Goal: Information Seeking & Learning: Learn about a topic

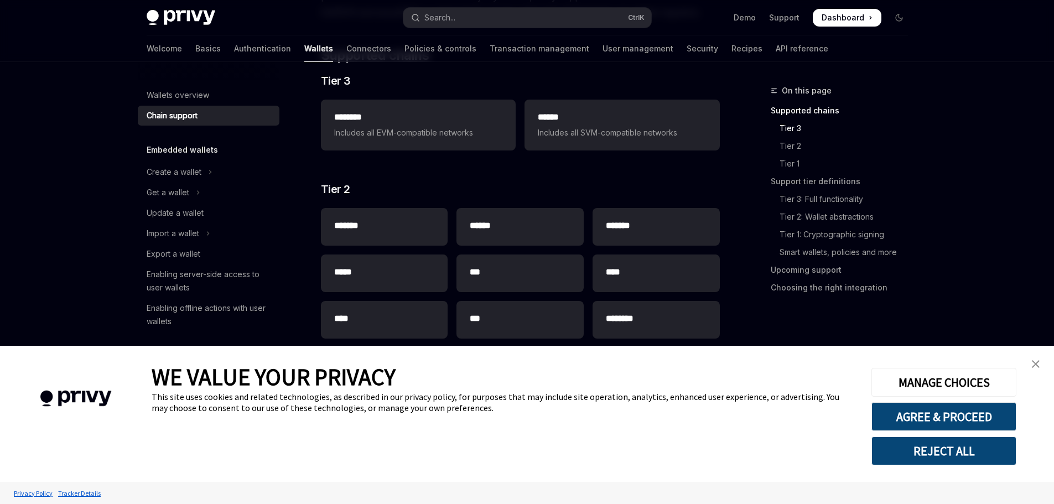
click at [1036, 361] on img "close banner" at bounding box center [1036, 364] width 8 height 8
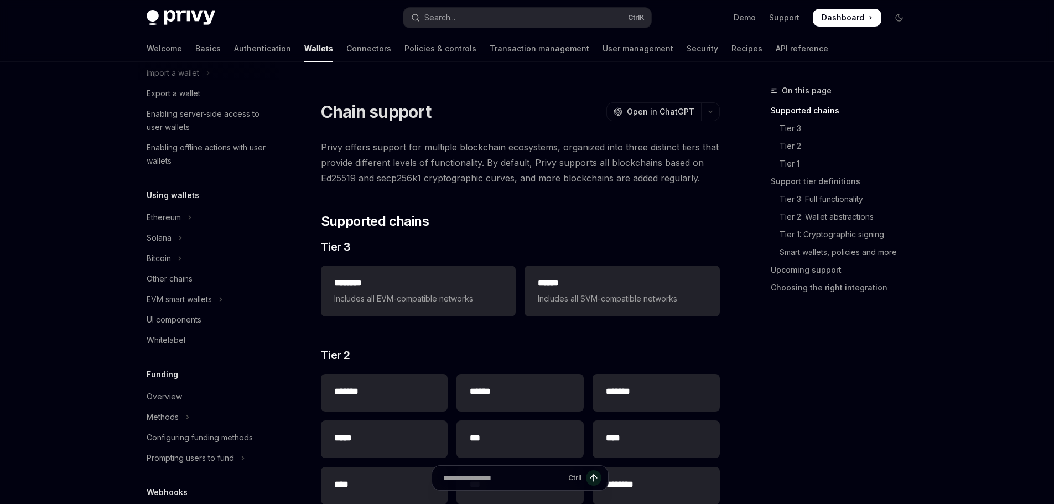
scroll to position [166, 0]
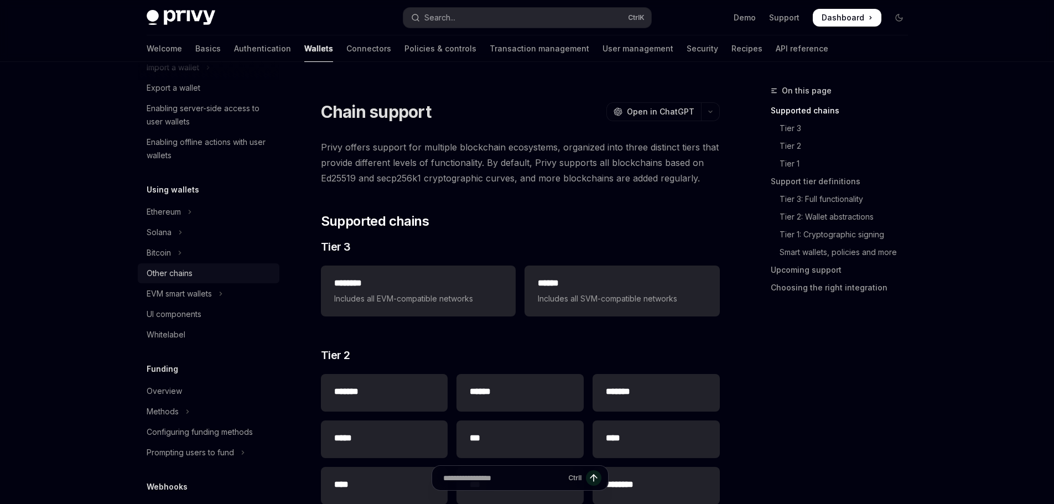
click at [210, 277] on div "Other chains" at bounding box center [210, 273] width 126 height 13
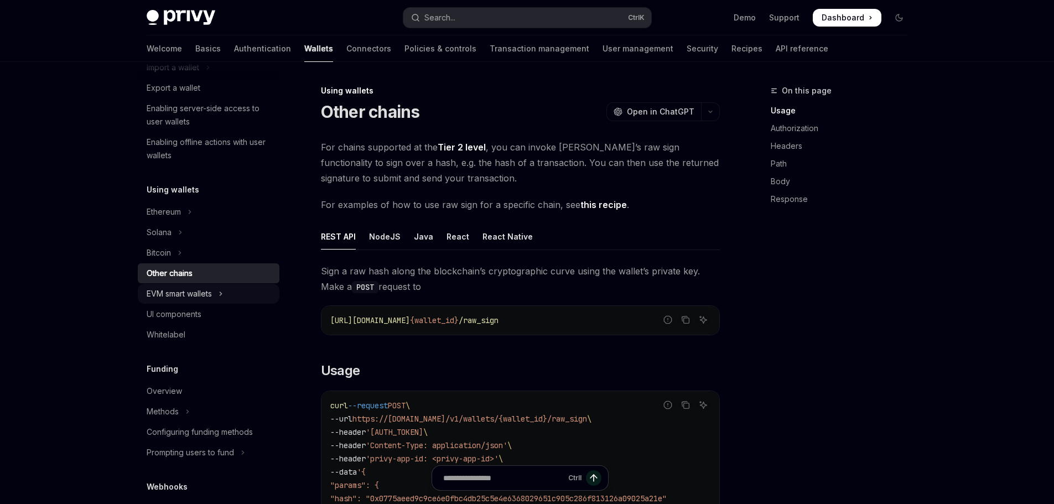
click at [216, 295] on button "EVM smart wallets" at bounding box center [209, 294] width 142 height 20
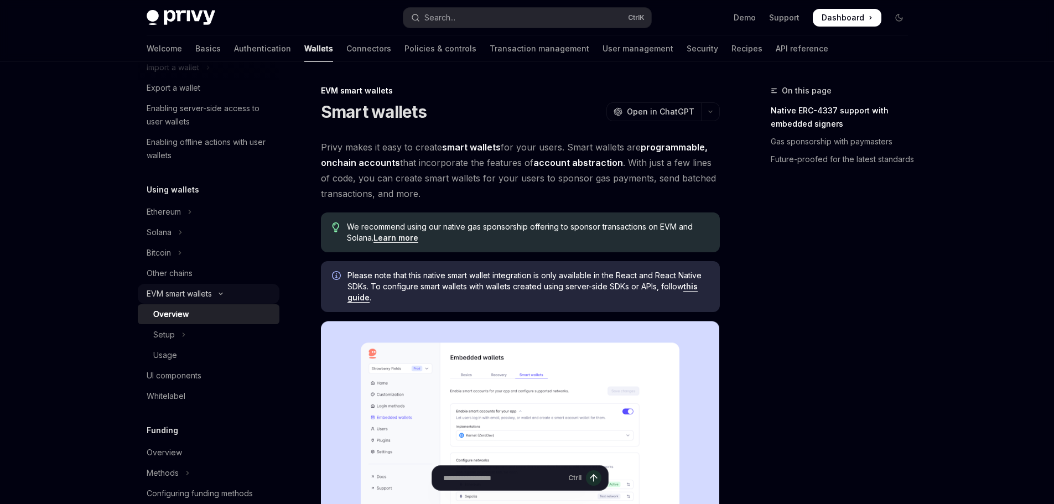
click at [204, 295] on div "EVM smart wallets" at bounding box center [179, 293] width 65 height 13
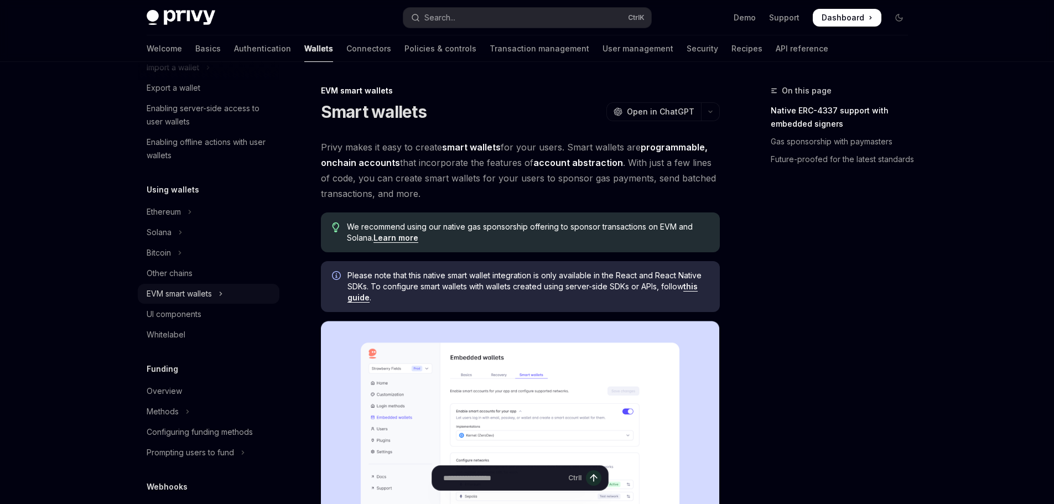
click at [204, 295] on div "EVM smart wallets" at bounding box center [179, 293] width 65 height 13
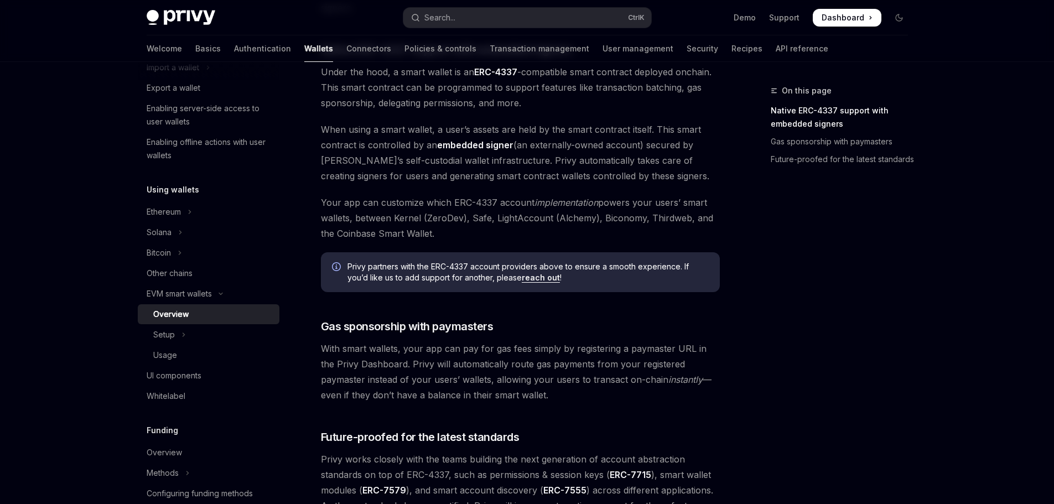
scroll to position [817, 0]
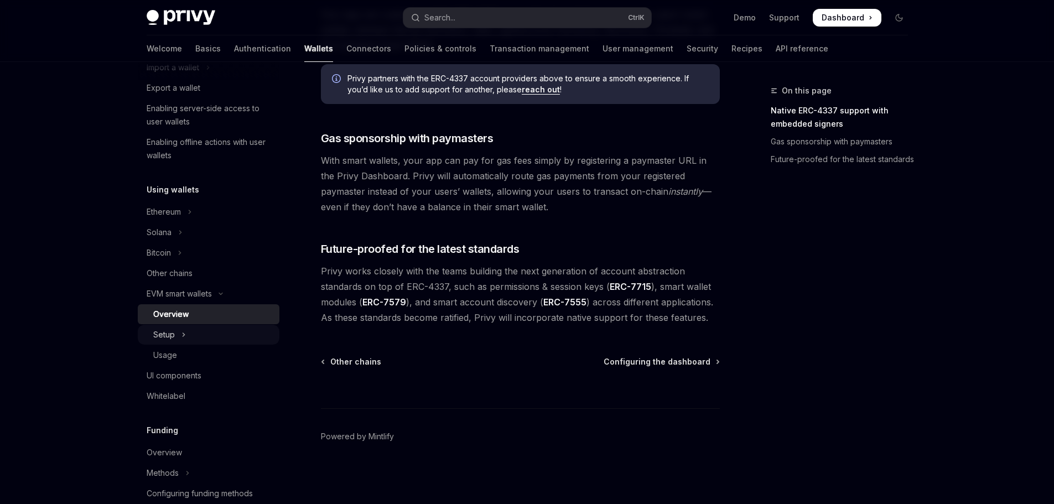
click at [204, 341] on button "Setup" at bounding box center [209, 335] width 142 height 20
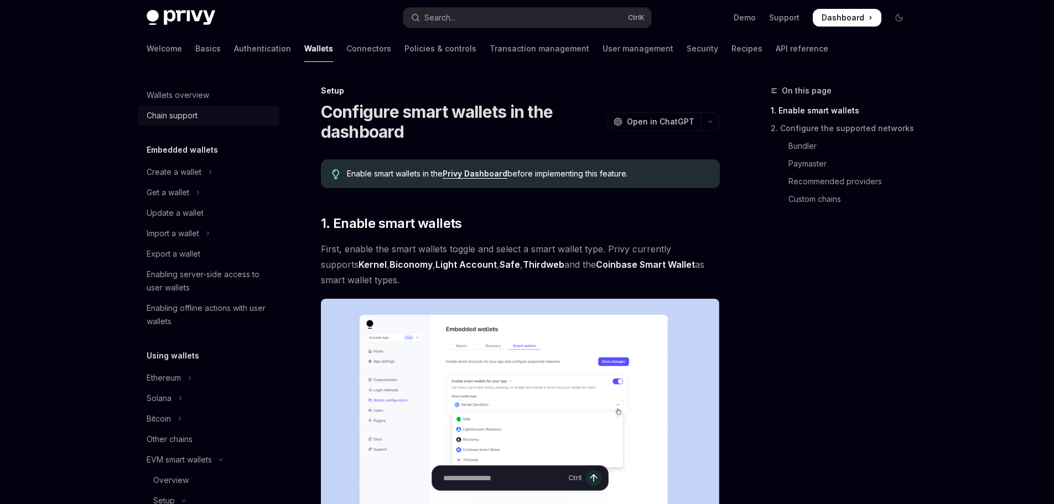
click at [191, 118] on div "Chain support" at bounding box center [172, 115] width 51 height 13
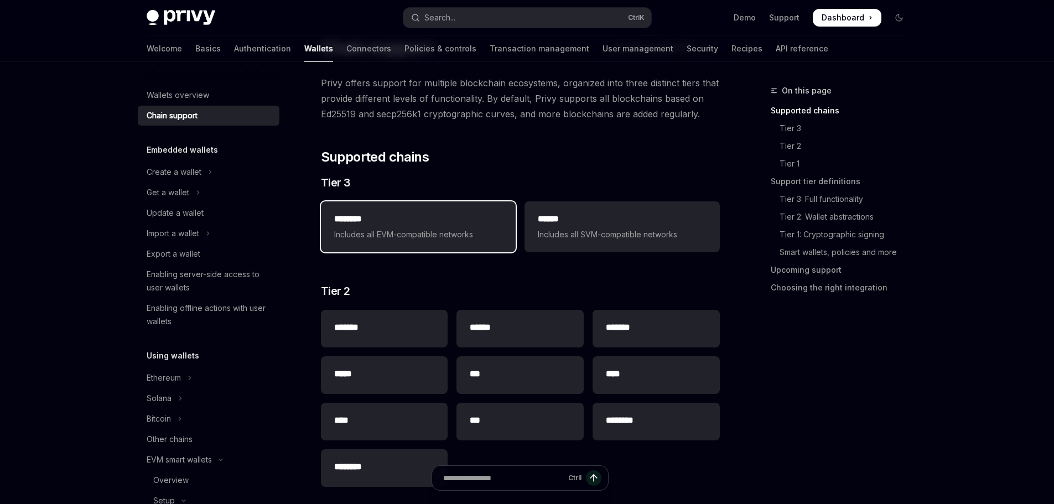
scroll to position [221, 0]
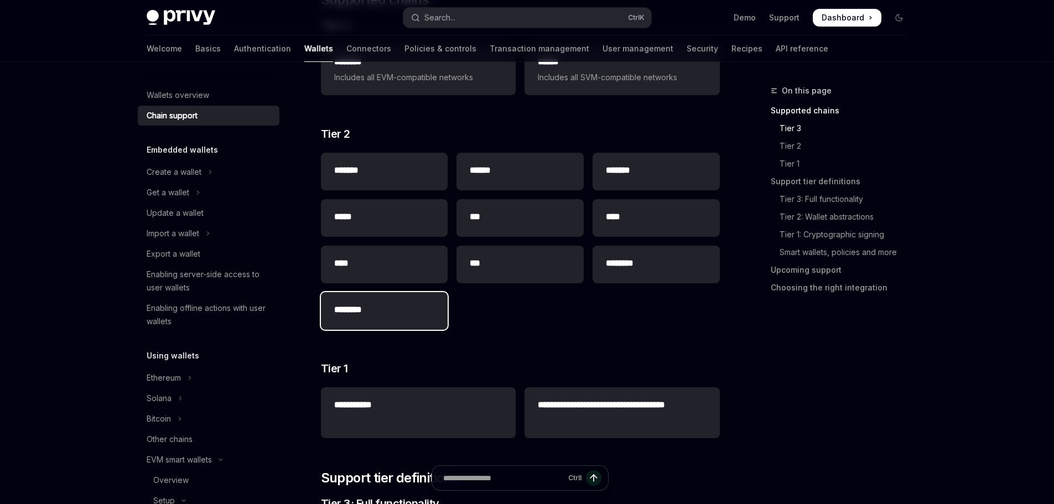
click at [406, 315] on h2 "********" at bounding box center [384, 309] width 101 height 13
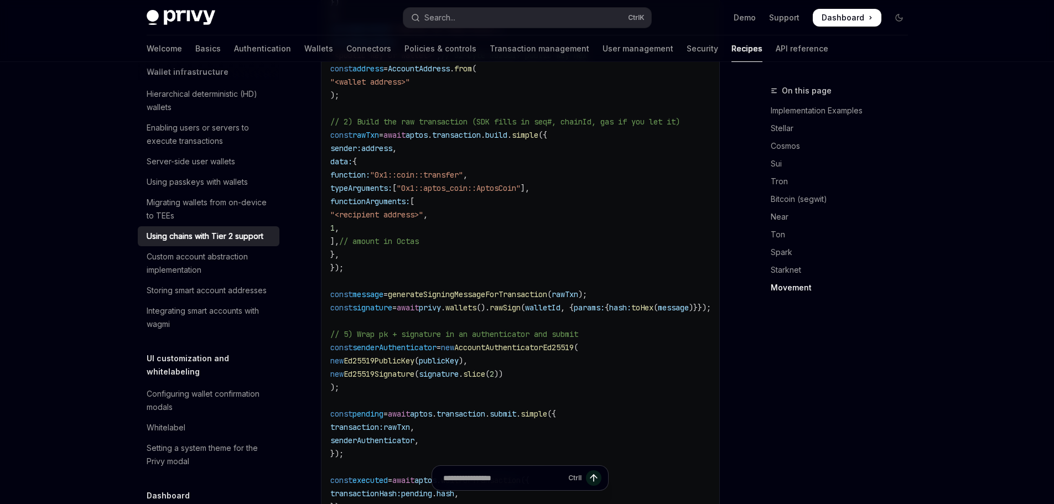
scroll to position [2380, 0]
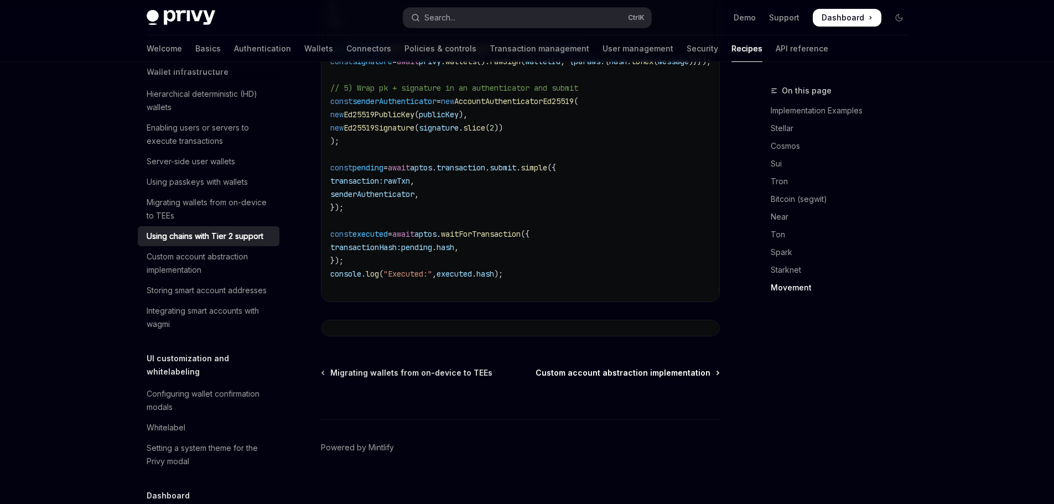
click at [673, 367] on span "Custom account abstraction implementation" at bounding box center [623, 372] width 175 height 11
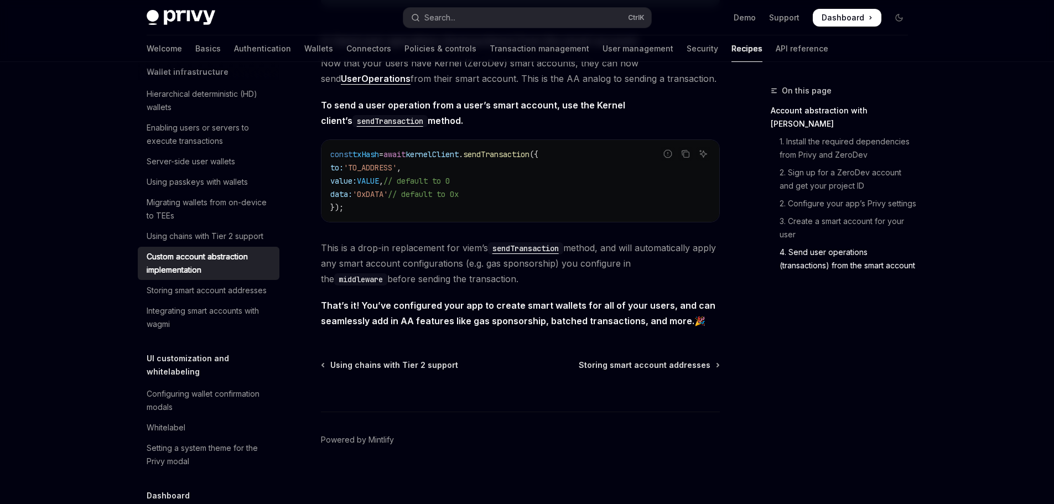
scroll to position [2315, 0]
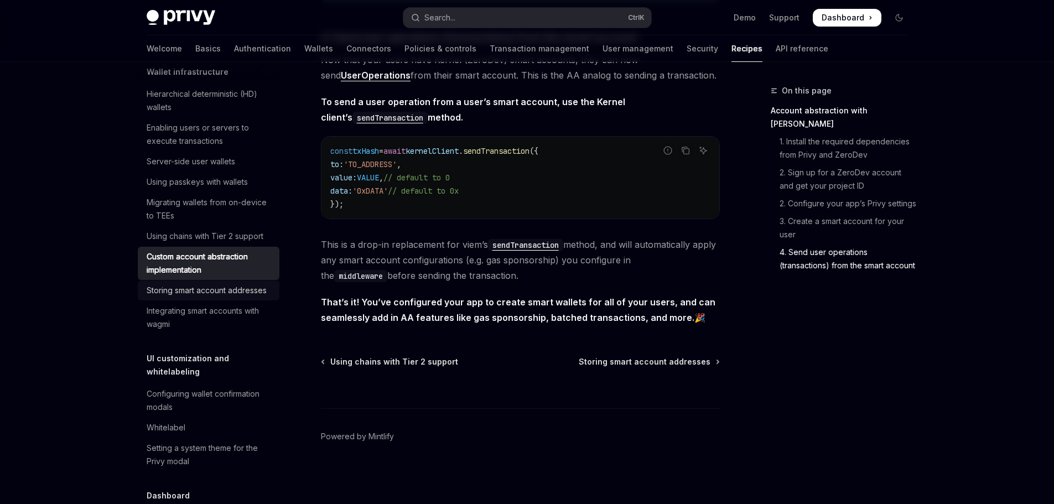
click at [201, 297] on div "Storing smart account addresses" at bounding box center [207, 290] width 120 height 13
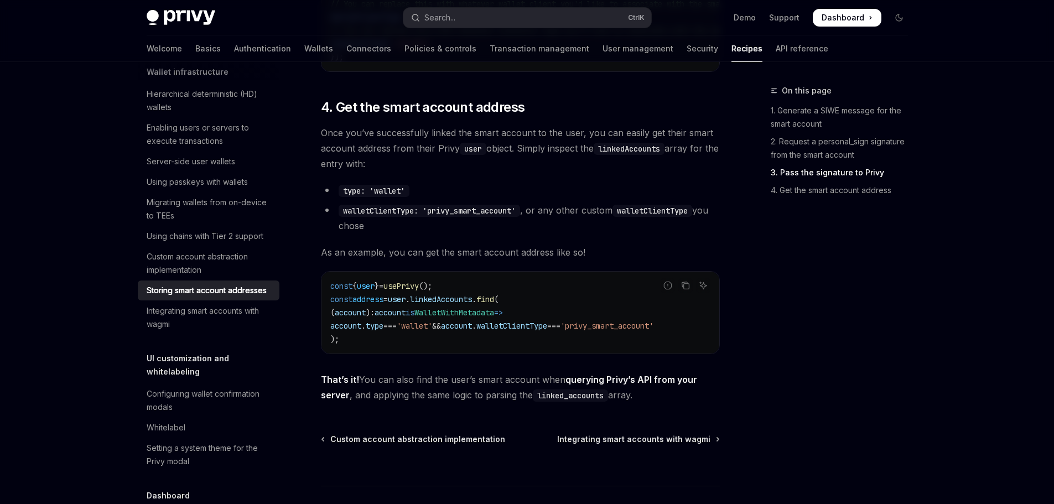
scroll to position [1665, 0]
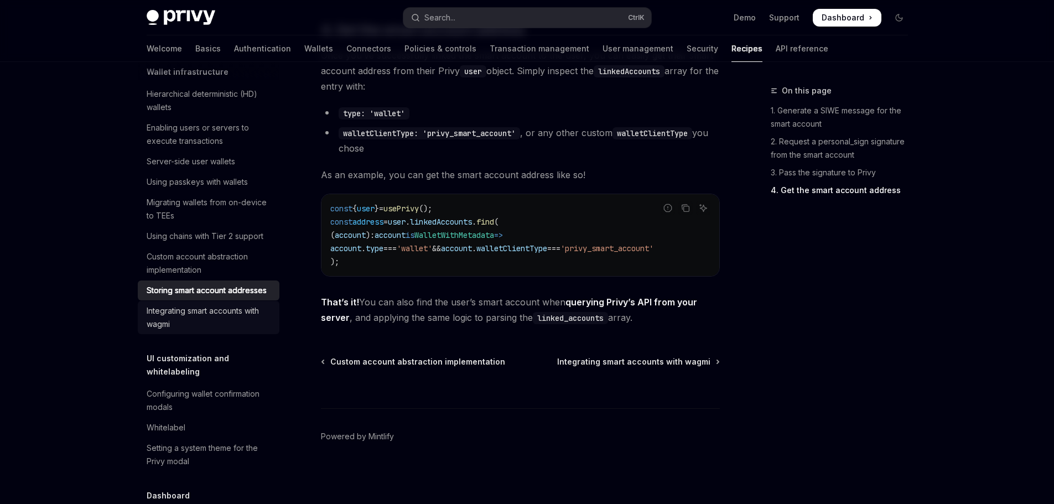
click at [220, 334] on link "Integrating smart accounts with wagmi" at bounding box center [209, 317] width 142 height 33
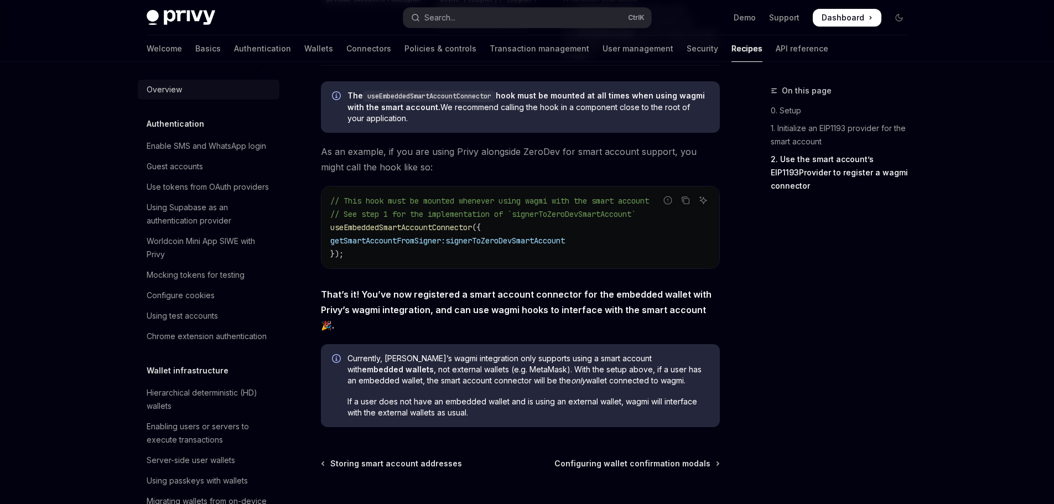
scroll to position [1577, 0]
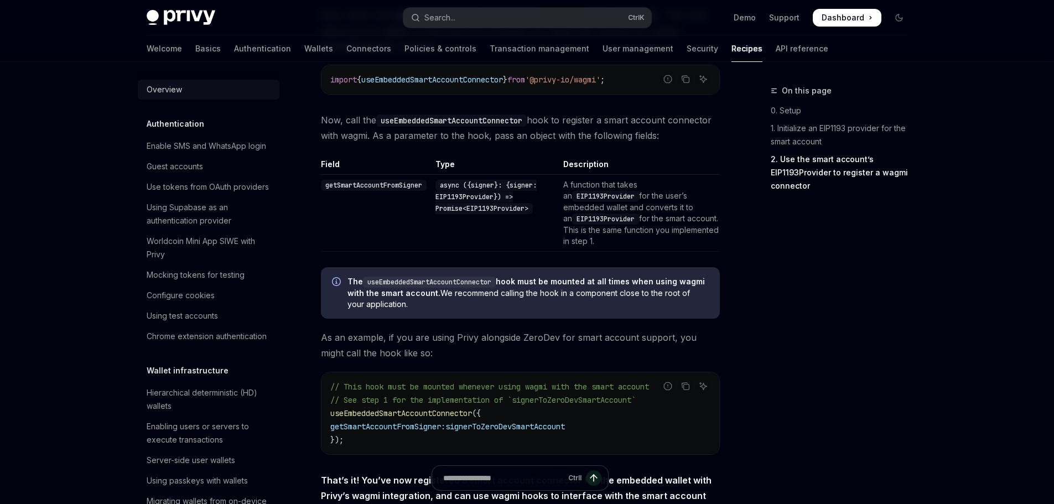
click at [176, 96] on link "Overview" at bounding box center [209, 90] width 142 height 20
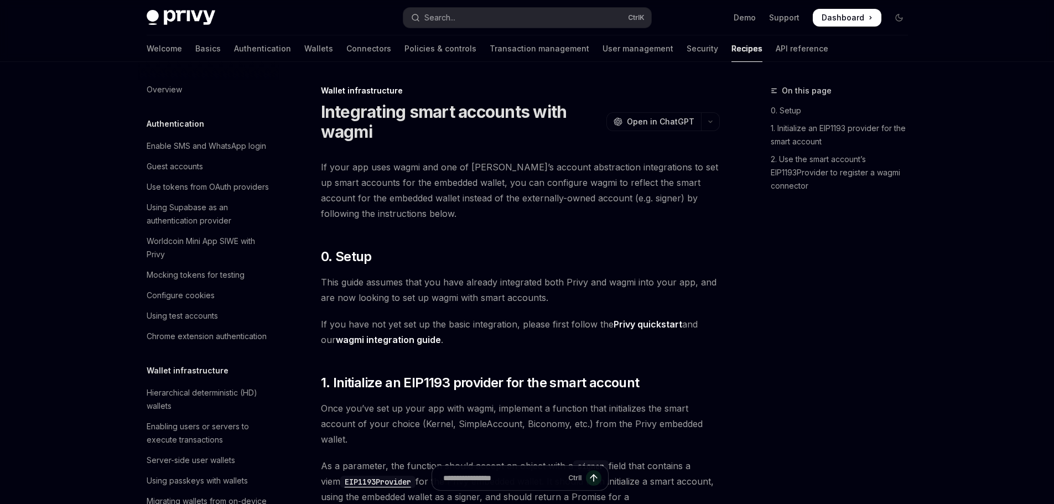
type textarea "*"
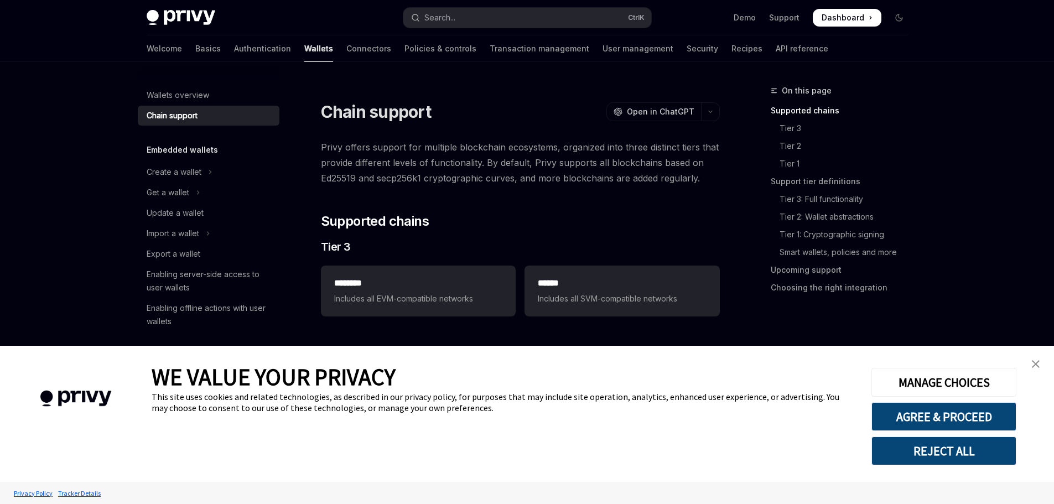
scroll to position [55, 0]
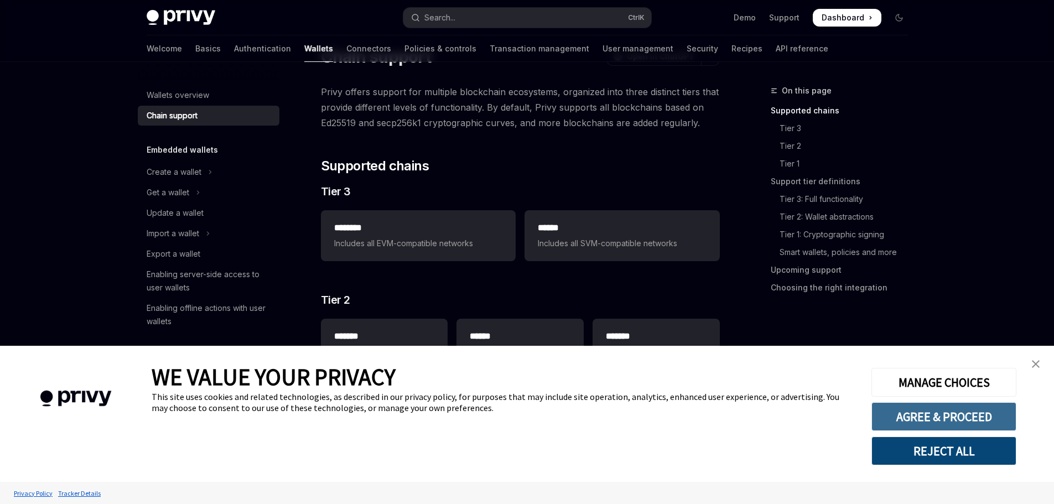
click at [980, 414] on button "AGREE & PROCEED" at bounding box center [943, 416] width 145 height 29
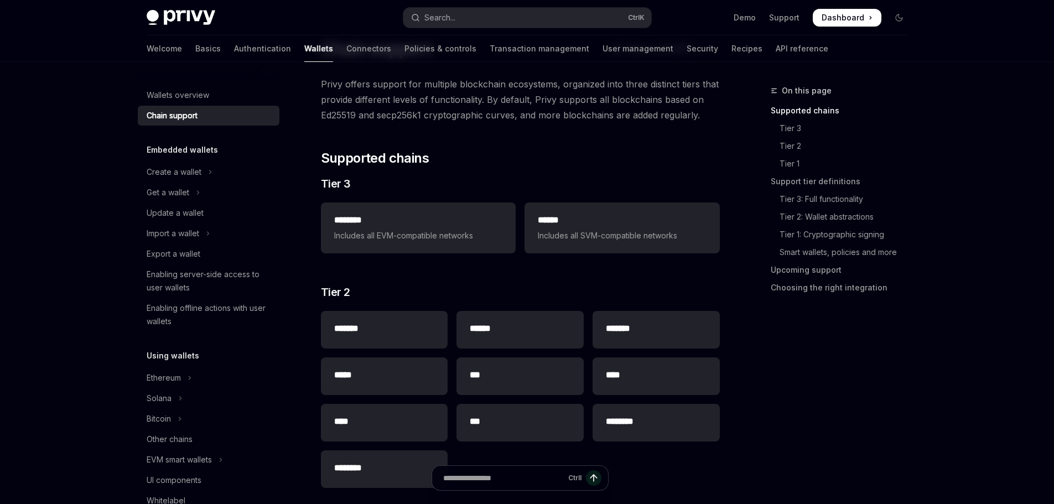
scroll to position [89, 0]
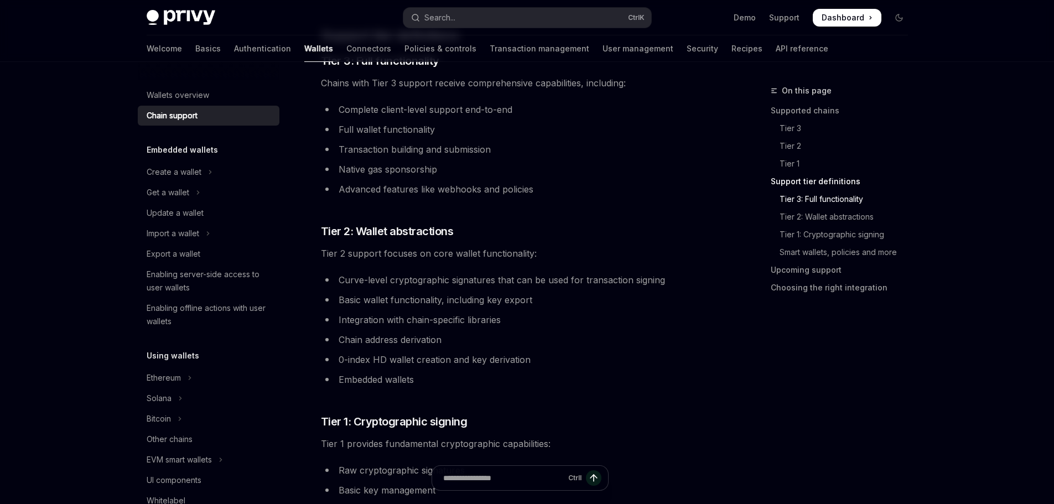
scroll to position [609, 0]
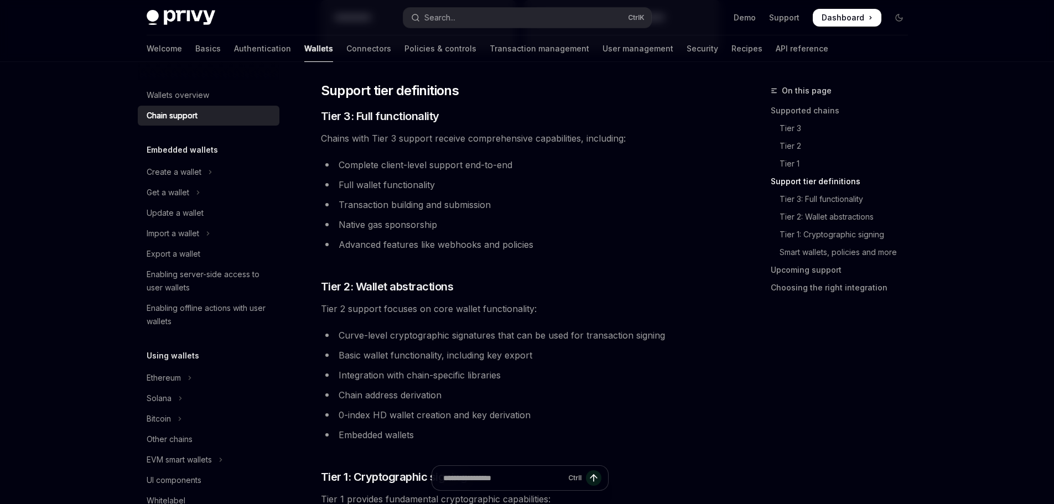
click at [96, 76] on div "Skip to main content Privy Docs home page Search... Ctrl K Demo Support Dashboa…" at bounding box center [527, 335] width 1054 height 1889
drag, startPoint x: 394, startPoint y: 163, endPoint x: 527, endPoint y: 163, distance: 132.8
click at [527, 163] on li "Complete client-level support end-to-end" at bounding box center [520, 164] width 399 height 15
drag, startPoint x: 329, startPoint y: 185, endPoint x: 475, endPoint y: 185, distance: 145.5
click at [475, 185] on li "Full wallet functionality" at bounding box center [520, 184] width 399 height 15
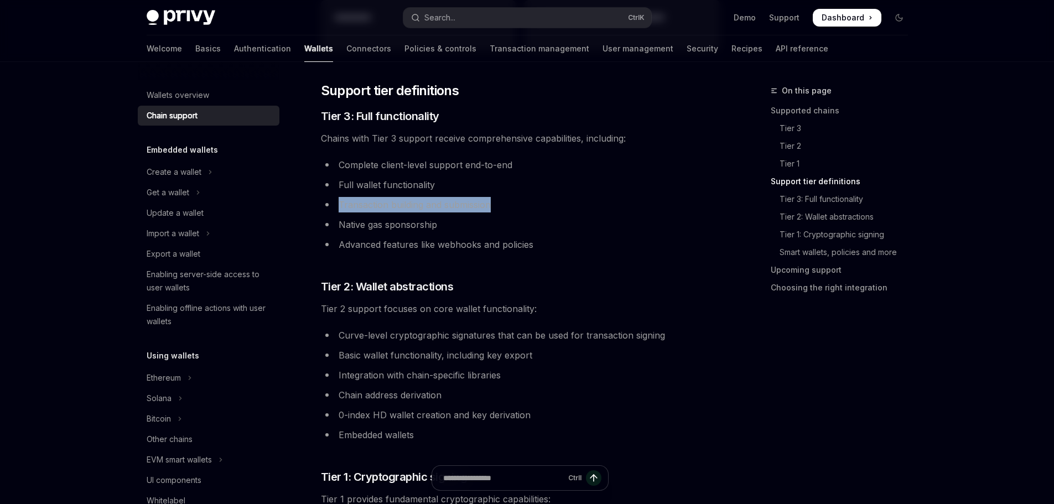
drag, startPoint x: 341, startPoint y: 207, endPoint x: 524, endPoint y: 207, distance: 182.6
click at [524, 207] on li "Transaction building and submission" at bounding box center [520, 204] width 399 height 15
drag, startPoint x: 332, startPoint y: 225, endPoint x: 475, endPoint y: 225, distance: 142.2
click at [475, 225] on li "Native gas sponsorship" at bounding box center [520, 224] width 399 height 15
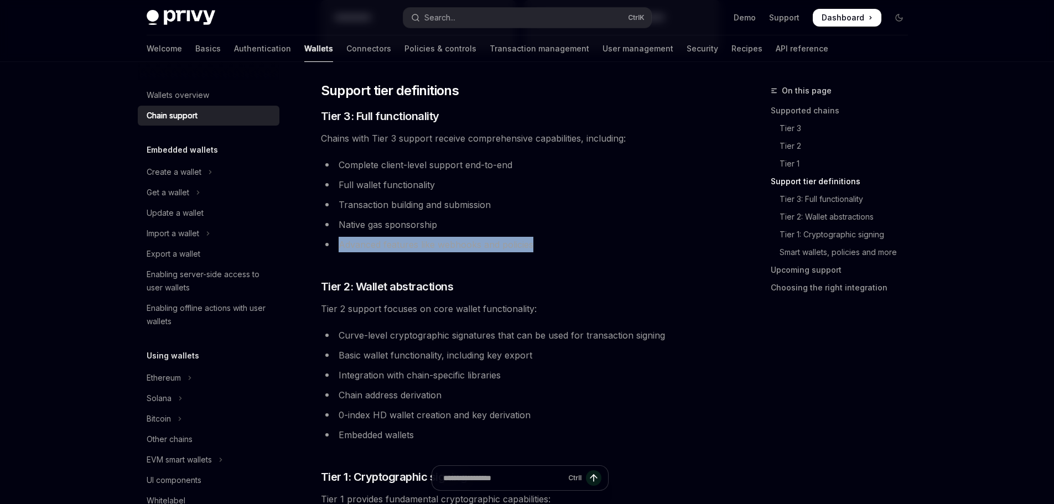
drag, startPoint x: 331, startPoint y: 245, endPoint x: 570, endPoint y: 242, distance: 239.0
click at [570, 242] on li "Advanced features like webhooks and policies" at bounding box center [520, 244] width 399 height 15
click at [562, 266] on div "**********" at bounding box center [520, 316] width 399 height 1571
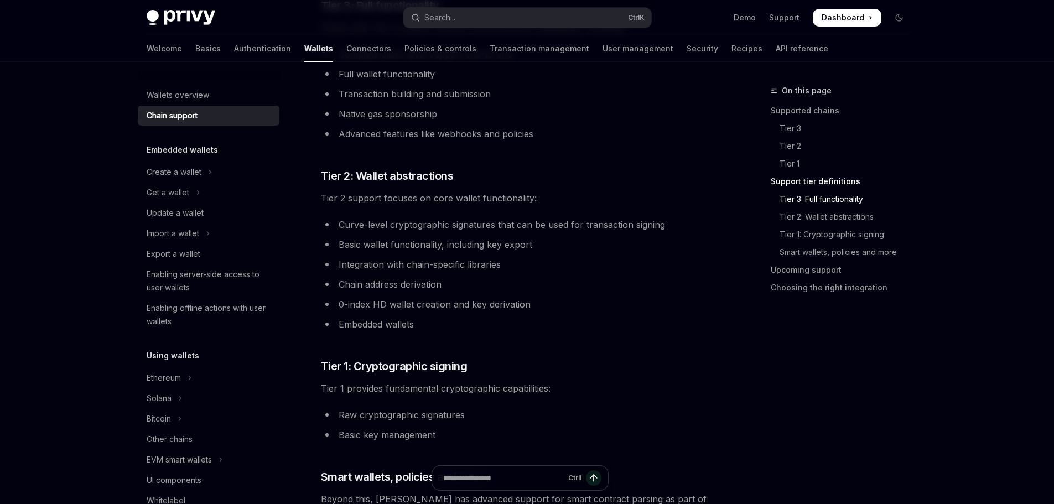
scroll to position [498, 0]
